Goal: Task Accomplishment & Management: Complete application form

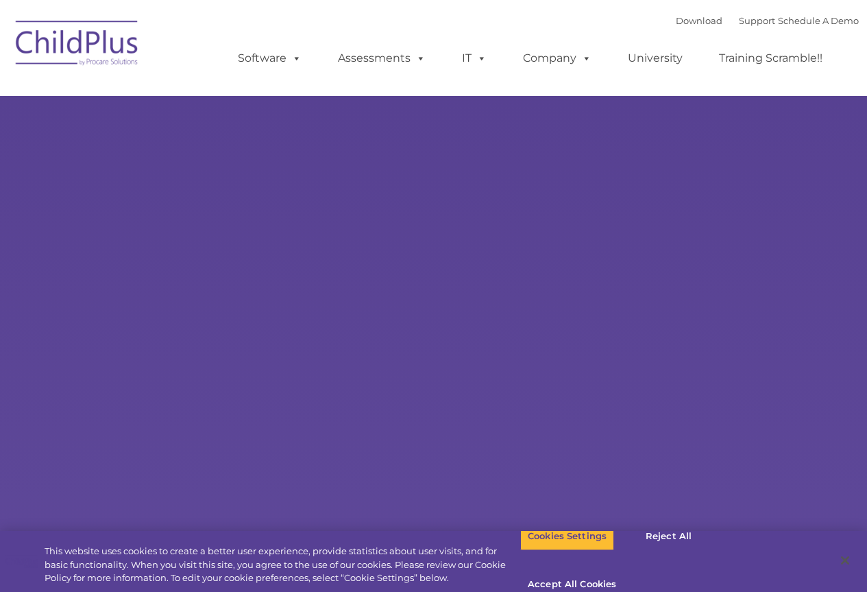
select select "MEDIUM"
click at [670, 546] on button "Reject All" at bounding box center [669, 536] width 86 height 29
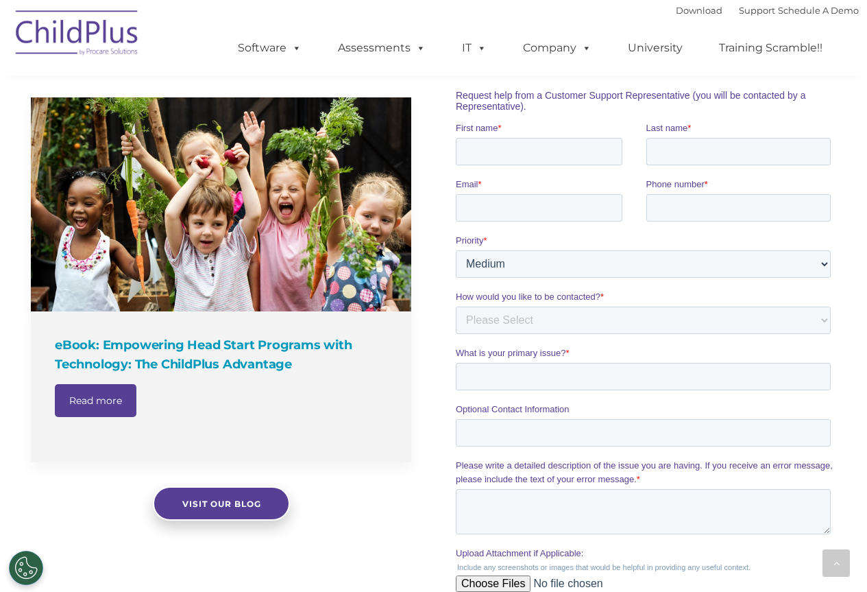
scroll to position [923, 0]
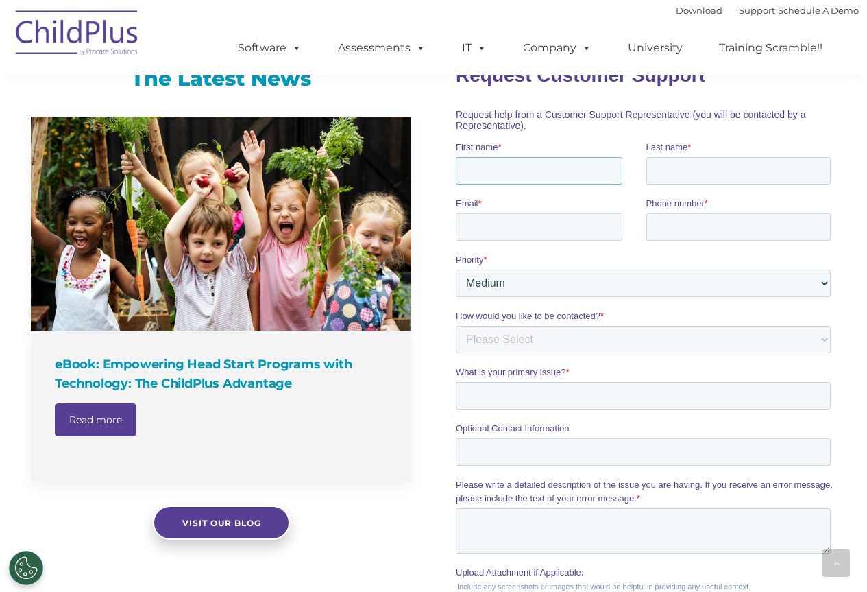
click at [508, 167] on input "First name *" at bounding box center [539, 169] width 167 height 27
type input "[DEMOGRAPHIC_DATA]"
type input "Khan"
type input "[EMAIL_ADDRESS][DOMAIN_NAME]"
type input "18334825683"
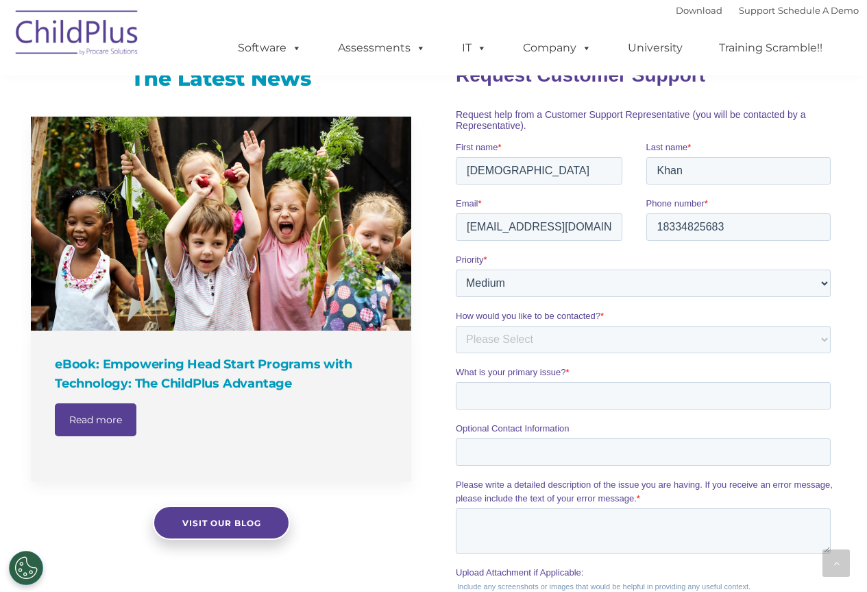
click at [579, 297] on fieldset "Priority * Please Select Low Medium High" at bounding box center [646, 280] width 380 height 56
click at [571, 291] on select "Please Select Low Medium High" at bounding box center [643, 282] width 375 height 27
click at [548, 345] on select "Please Select Phone Email" at bounding box center [643, 338] width 375 height 27
select select "Email"
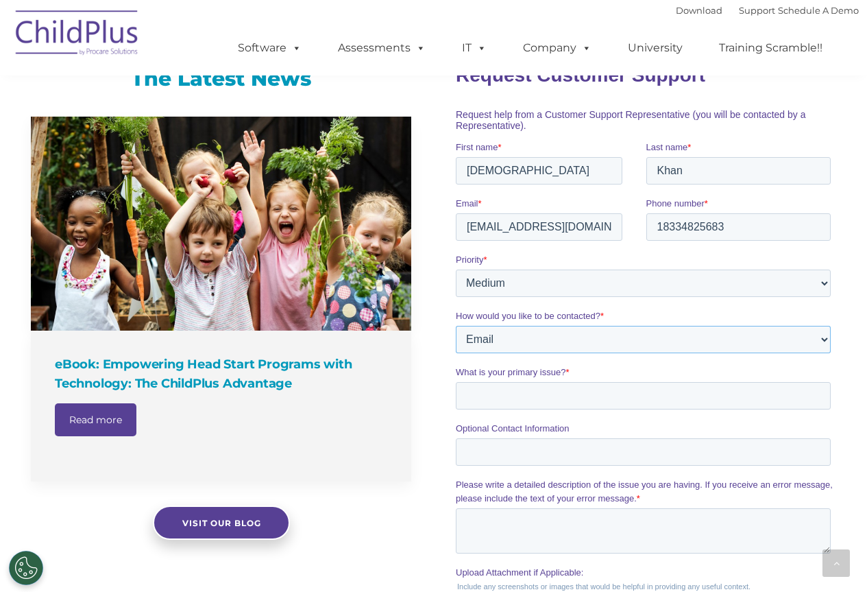
click at [456, 325] on select "Please Select Phone Email" at bounding box center [643, 338] width 375 height 27
click at [522, 400] on input "What is your primary issue? *" at bounding box center [643, 394] width 375 height 27
drag, startPoint x: 683, startPoint y: 400, endPoint x: 555, endPoint y: 394, distance: 128.3
click at [555, 394] on input "need urgent quote for my incumebt client." at bounding box center [643, 394] width 375 height 27
type input "need urgent quote."
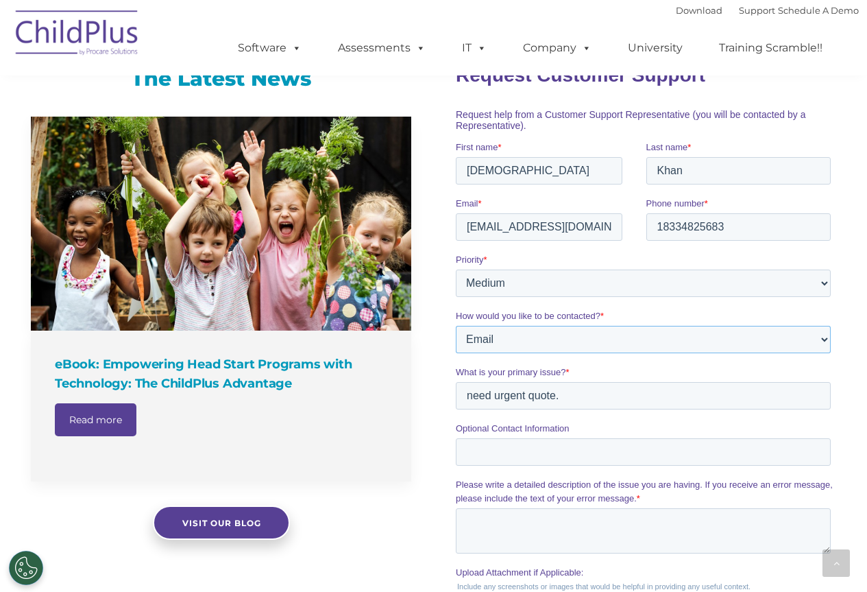
click at [611, 348] on select "Please Select Phone Email" at bounding box center [643, 338] width 375 height 27
click at [456, 325] on select "Please Select Phone Email" at bounding box center [643, 338] width 375 height 27
click at [528, 459] on input "Optional Contact Information" at bounding box center [643, 450] width 375 height 27
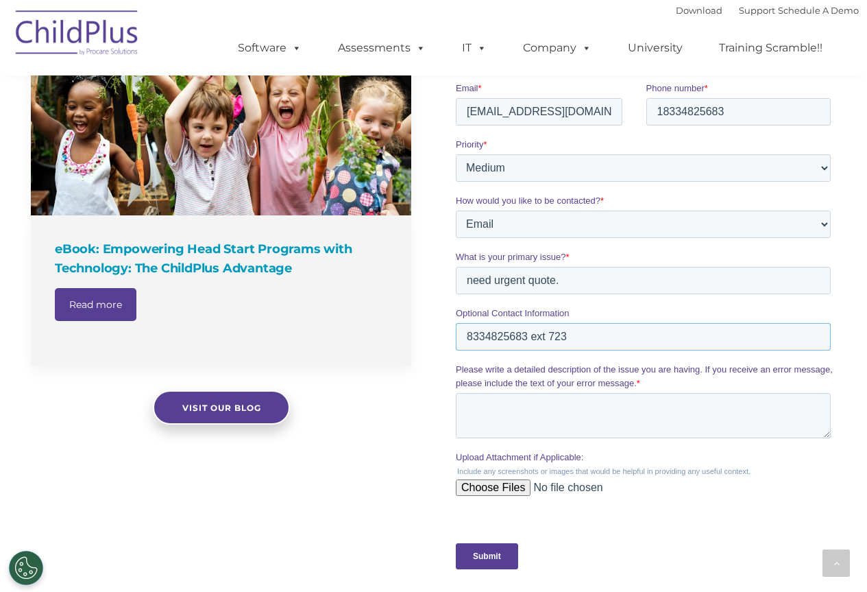
scroll to position [1060, 0]
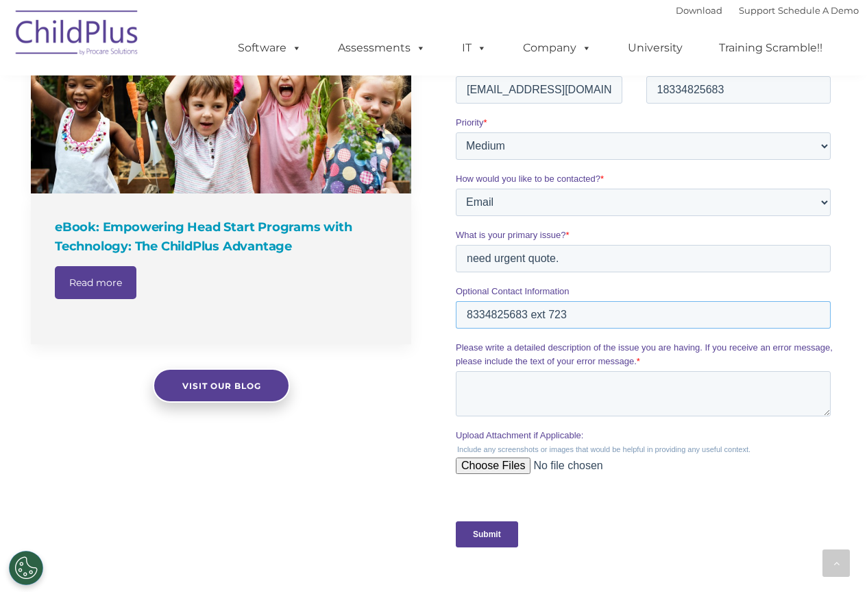
type input "8334825683 ext 723"
click at [502, 464] on input "Upload Attachment if Applicable:" at bounding box center [643, 470] width 375 height 27
type input "C:\fakepath\DHR_ChildPlus_Learning_Library_12-month_Training_Specification.pdf"
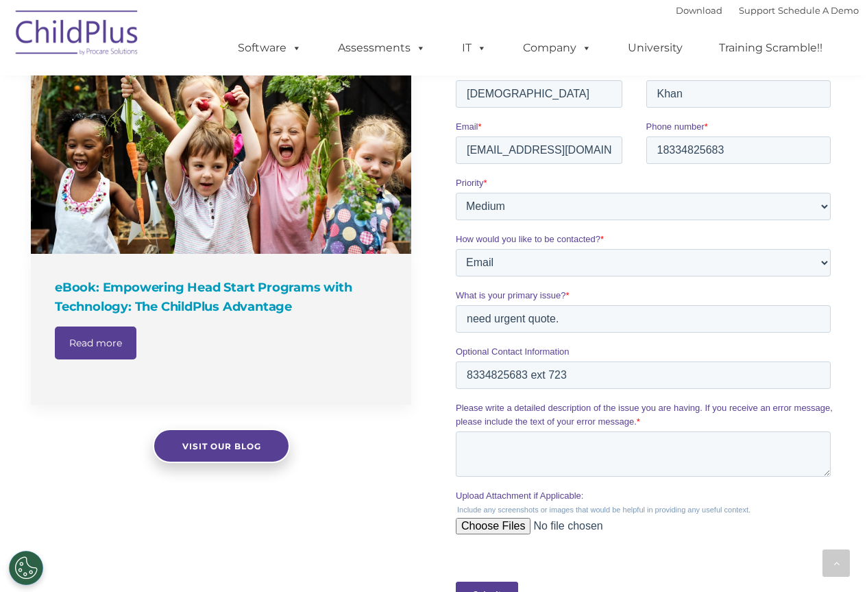
scroll to position [923, 0]
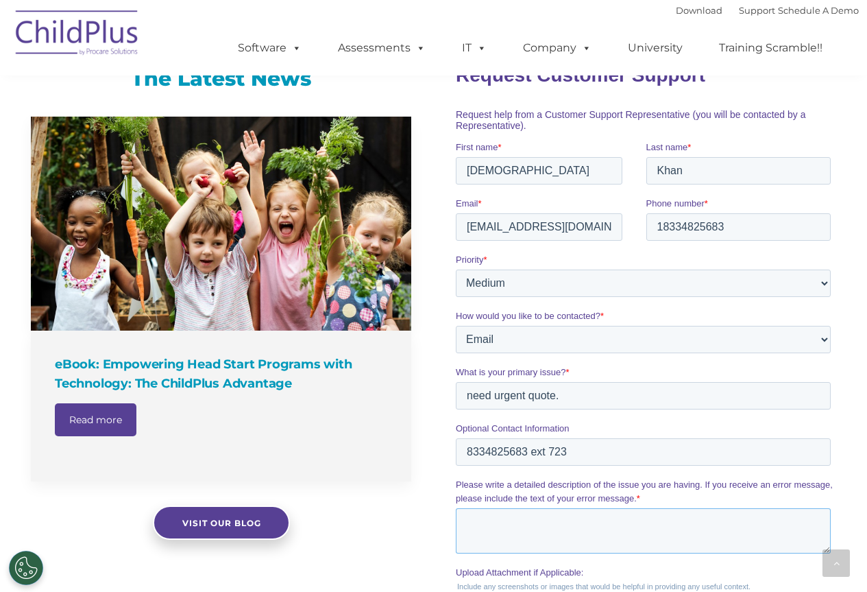
click at [507, 524] on textarea "Please write a detailed description of the issue you are having. If you receive…" at bounding box center [643, 529] width 375 height 45
type textarea "w"
type textarea "We are working with a customer who reuqires"
drag, startPoint x: 531, startPoint y: 173, endPoint x: 879, endPoint y: 221, distance: 351.4
click html "Request Customer Support Request help from a Customer Support Representative (y…"
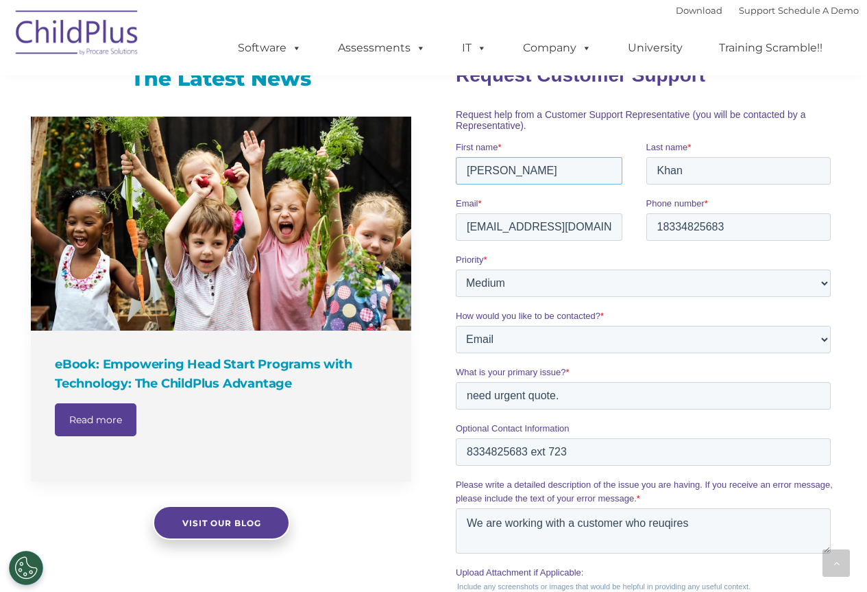
type input "[PERSON_NAME]"
drag, startPoint x: 715, startPoint y: 173, endPoint x: 626, endPoint y: 171, distance: 89.2
click at [626, 171] on fieldset "First name * [PERSON_NAME] Last name * [PERSON_NAME]" at bounding box center [646, 168] width 380 height 56
type input "[PERSON_NAME]"
drag, startPoint x: 498, startPoint y: 228, endPoint x: 388, endPoint y: 224, distance: 109.7
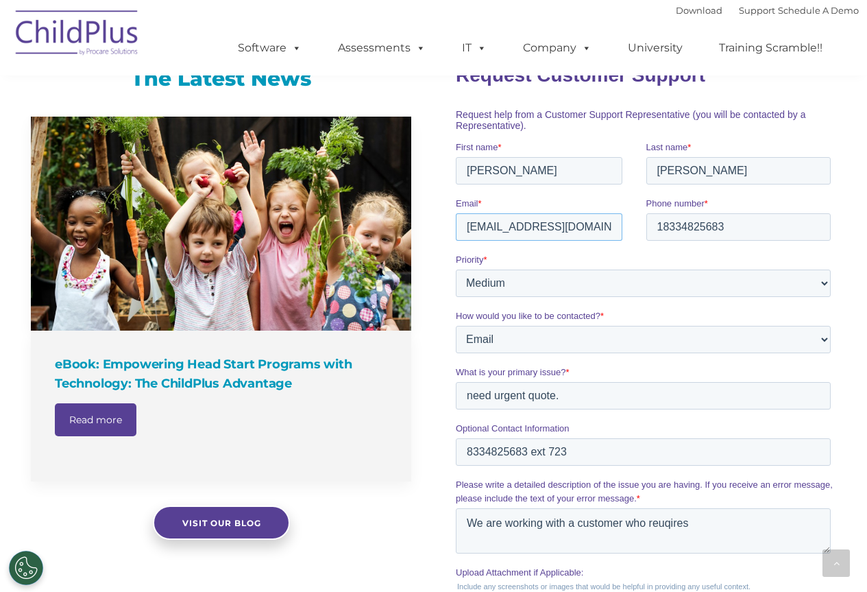
click html "Request Customer Support Request help from a Customer Support Representative (y…"
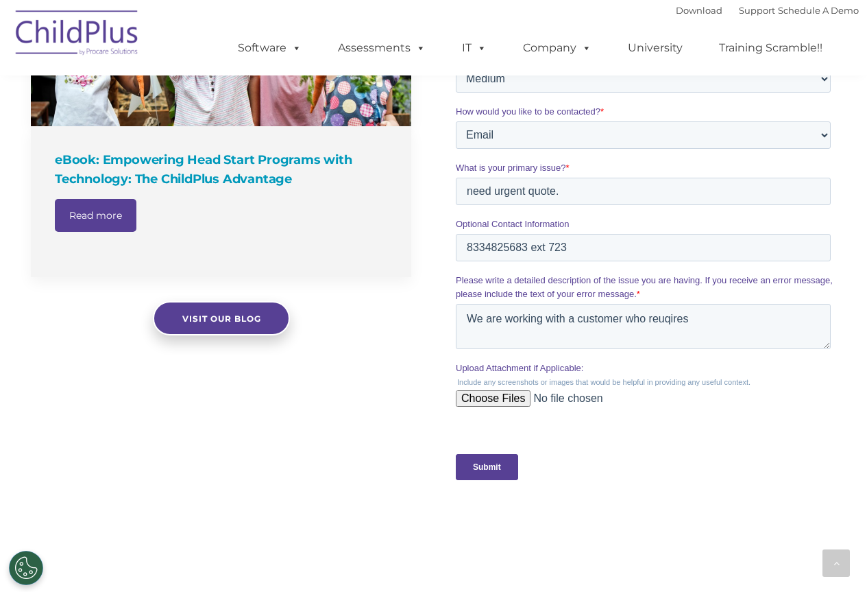
scroll to position [1129, 0]
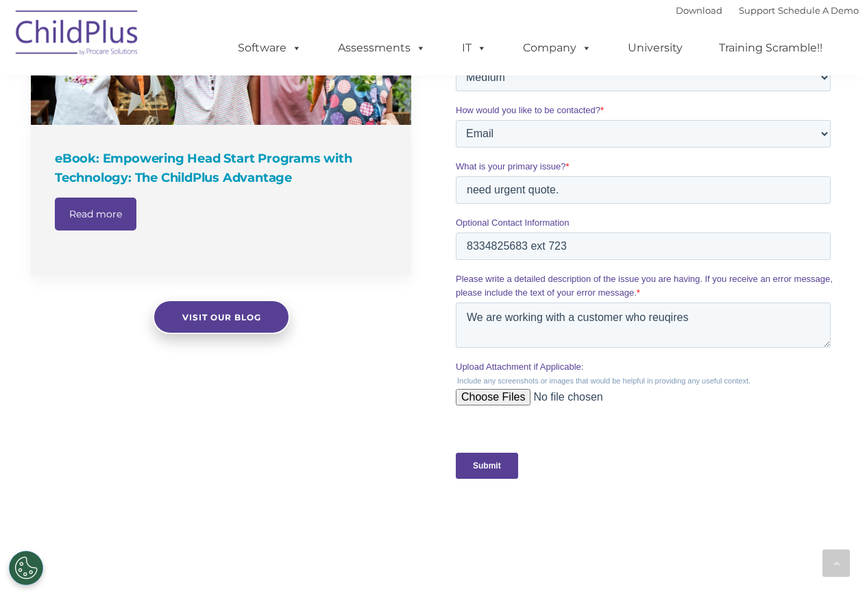
type input "[EMAIL_ADDRESS][DOMAIN_NAME]"
click at [716, 319] on textarea "We are working with a customer who reuqires" at bounding box center [643, 324] width 375 height 45
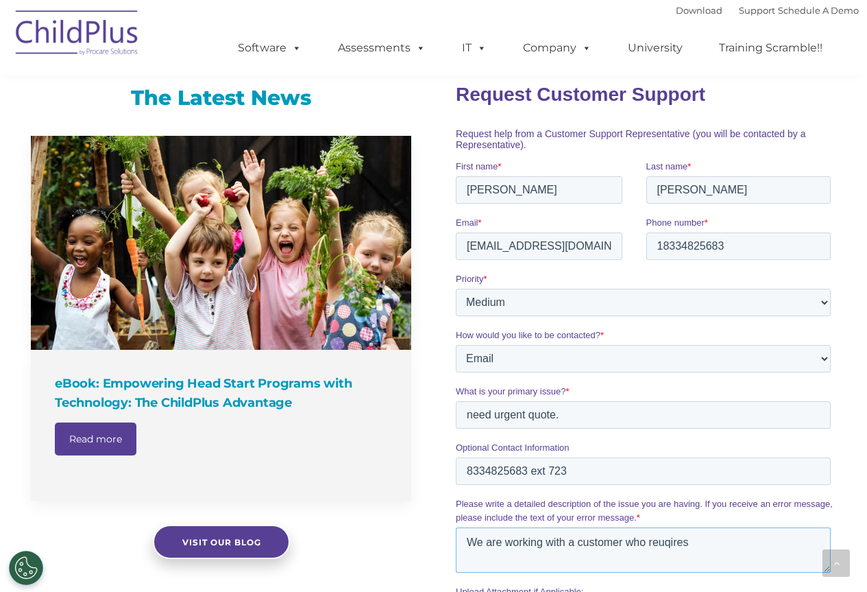
scroll to position [992, 0]
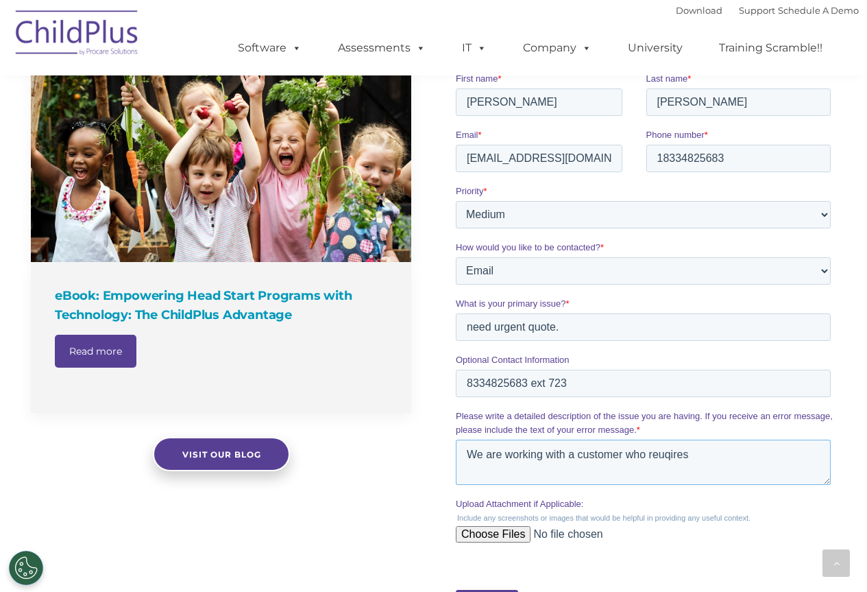
paste textarea "Child Plus Training Fees FY25"
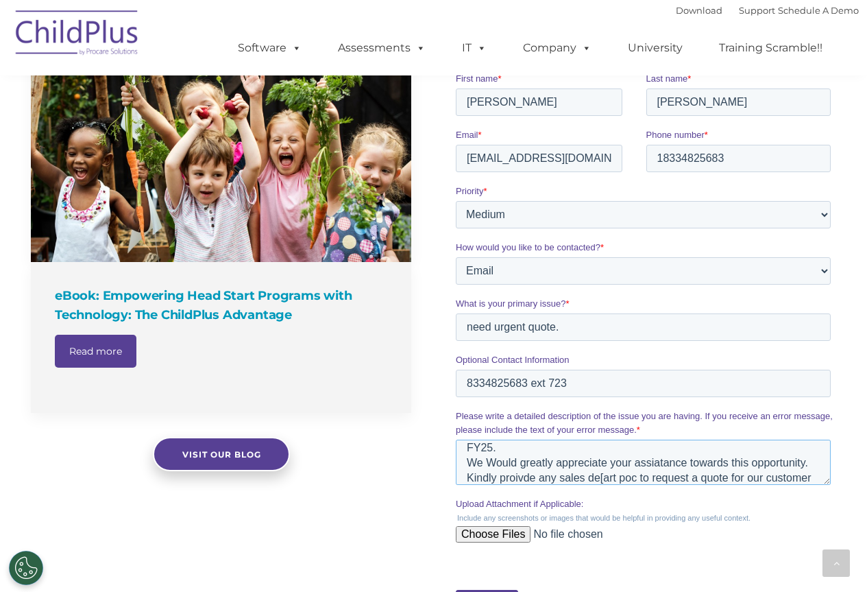
scroll to position [37, 0]
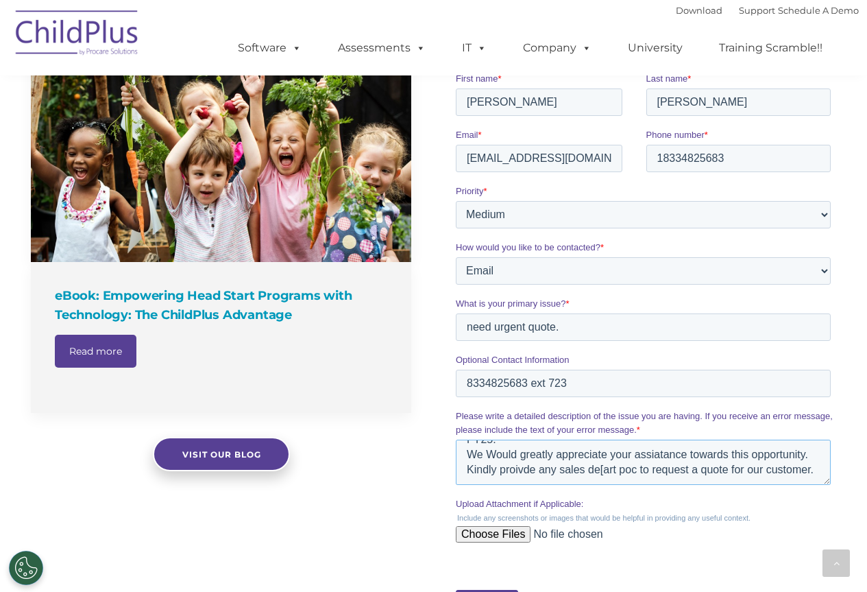
type textarea "We are working with a customer who reuqires Child Plus Training Fees FY25. We W…"
click at [472, 329] on input "need urgent quote." at bounding box center [643, 326] width 375 height 27
click at [596, 337] on input "Need urgent quote." at bounding box center [643, 326] width 375 height 27
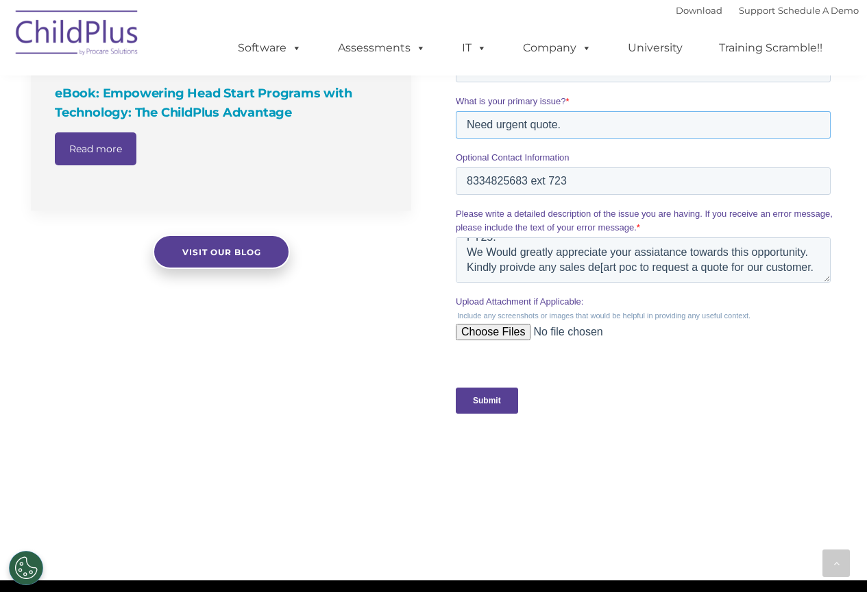
scroll to position [1198, 0]
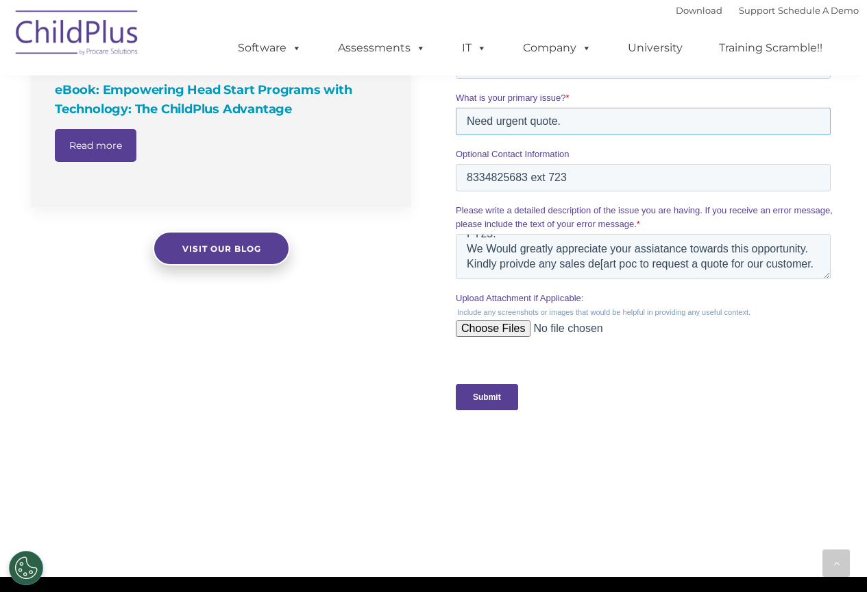
type input "Need urgent quote."
click at [510, 396] on input "Submit" at bounding box center [487, 397] width 62 height 26
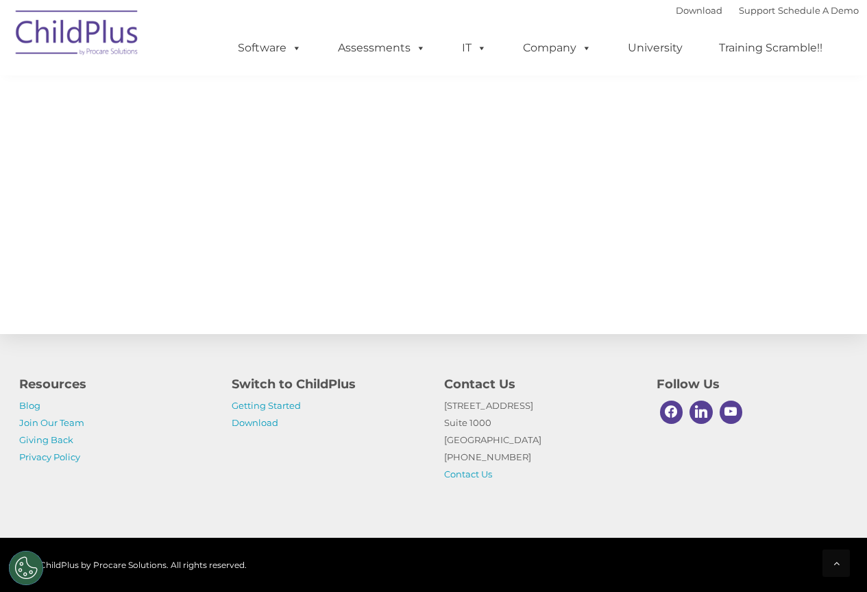
scroll to position [1475, 0]
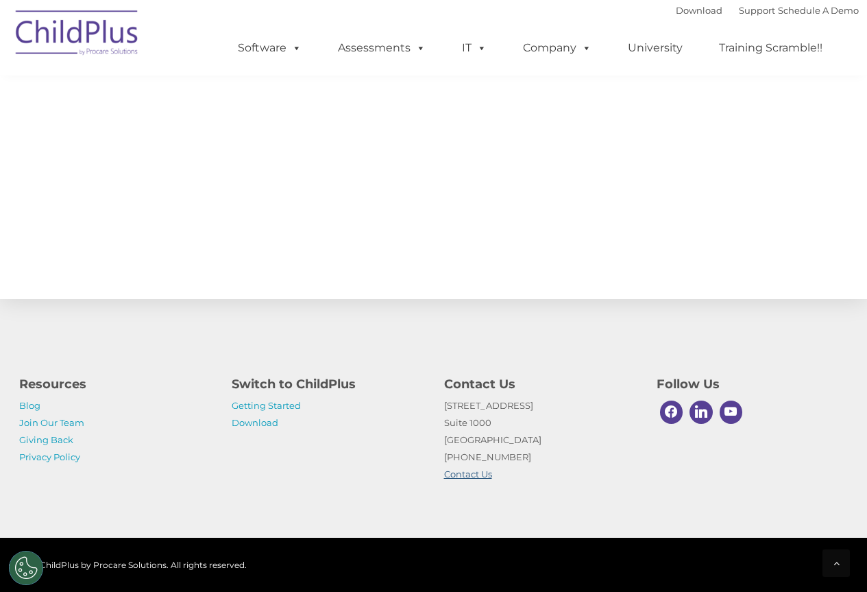
click at [450, 472] on link "Contact Us" at bounding box center [468, 473] width 48 height 11
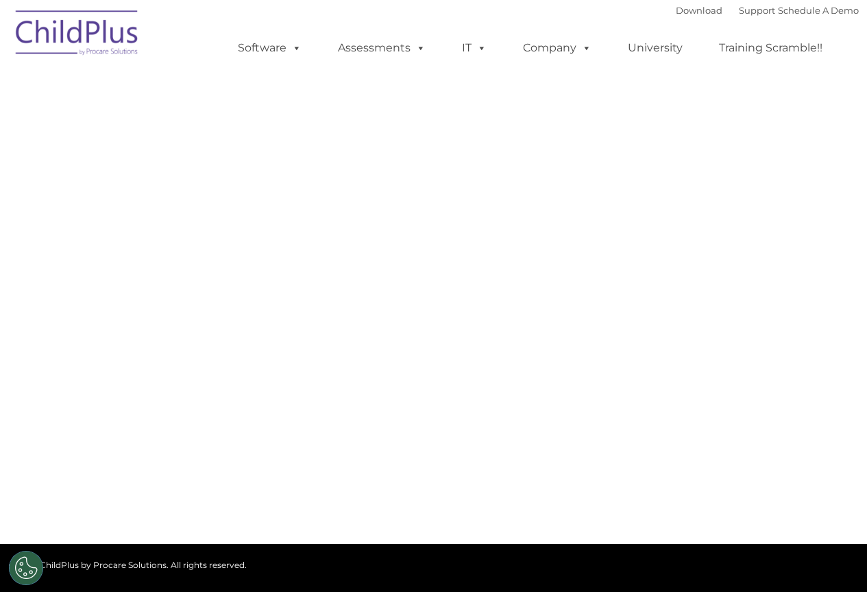
select select "MEDIUM"
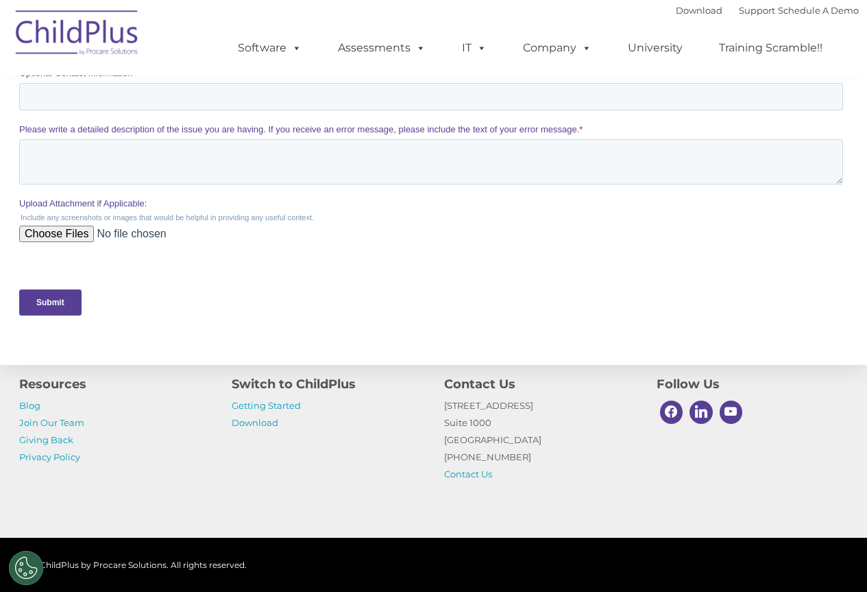
scroll to position [548, 0]
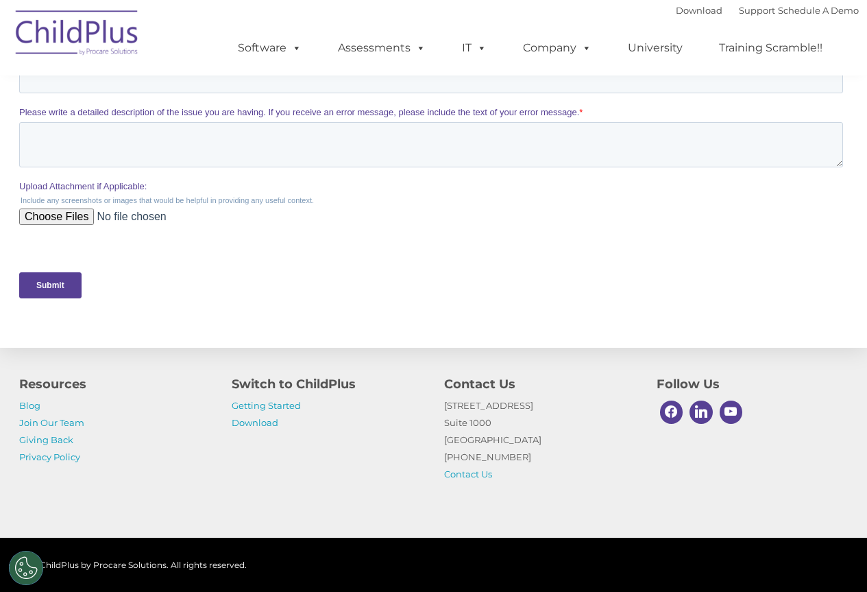
drag, startPoint x: 521, startPoint y: 457, endPoint x: 424, endPoint y: 459, distance: 96.7
click at [424, 459] on div "Resources Blog Join Our Team Giving Back Privacy Policy Switch to ChildPlus Get…" at bounding box center [434, 424] width 850 height 115
copy p "[PHONE_NUMBER]"
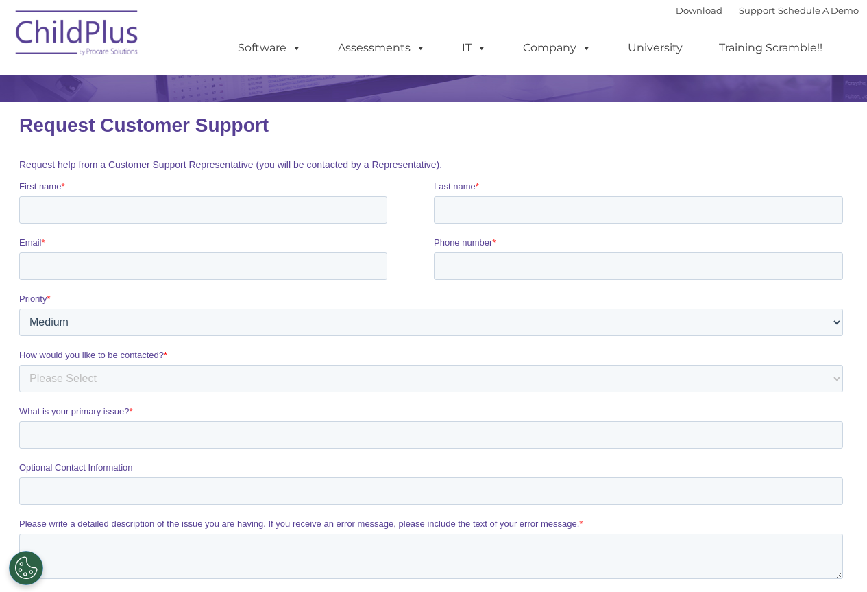
scroll to position [0, 0]
